Goal: Find contact information: Find contact information

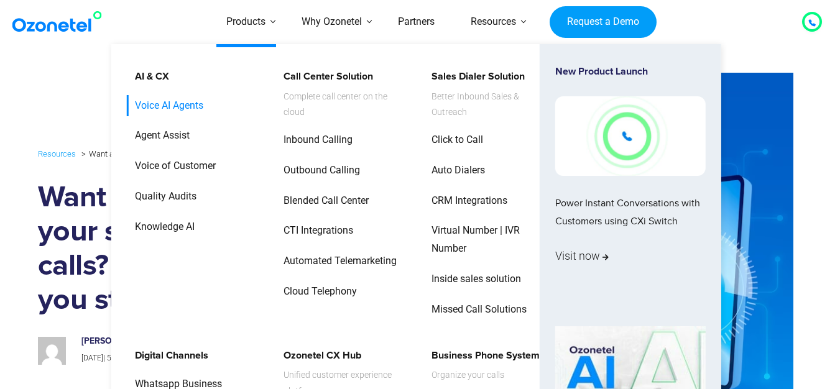
click at [174, 101] on link "Voice AI Agents" at bounding box center [166, 106] width 78 height 22
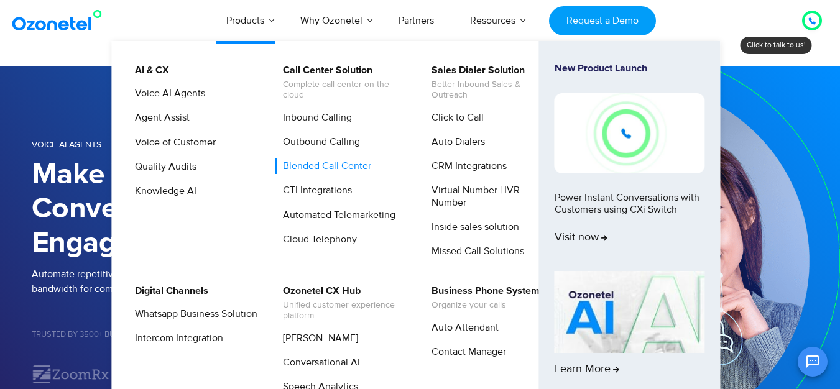
click at [344, 165] on link "Blended Call Center" at bounding box center [324, 166] width 98 height 16
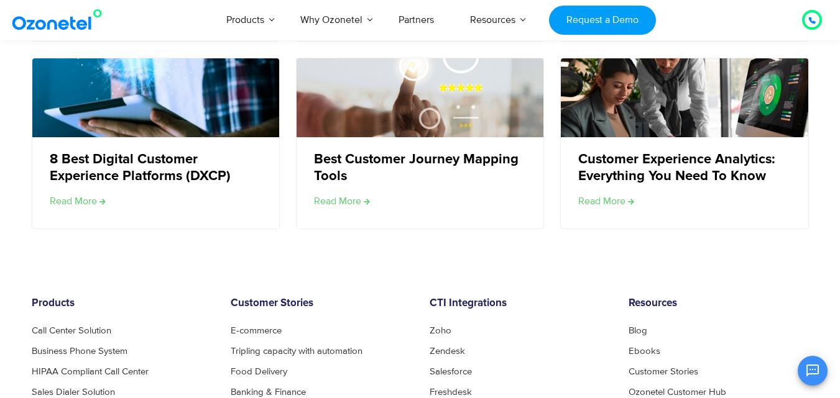
scroll to position [4522, 0]
